Goal: Use online tool/utility: Utilize a website feature to perform a specific function

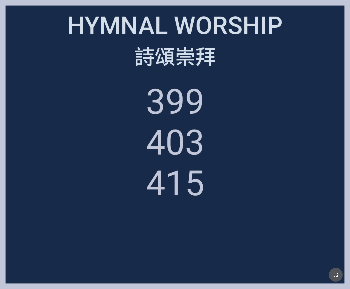
click at [233, 186] on button "button" at bounding box center [336, 275] width 14 height 14
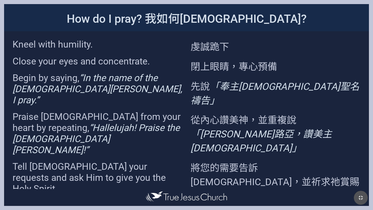
click at [233, 186] on button "button" at bounding box center [361, 197] width 14 height 14
